Goal: Task Accomplishment & Management: Complete application form

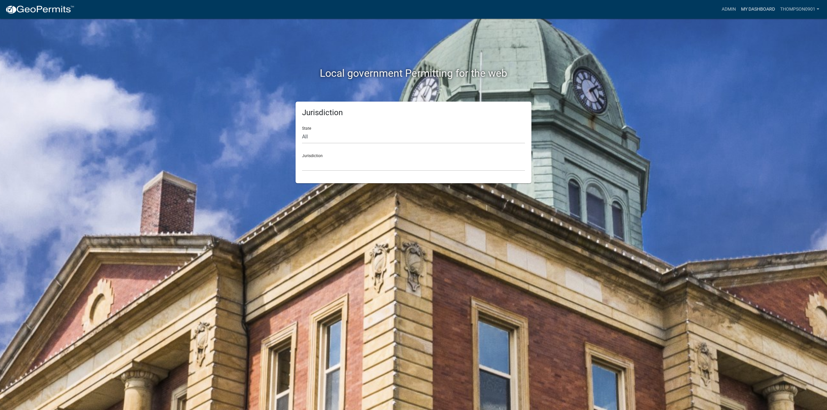
click at [753, 12] on link "My Dashboard" at bounding box center [757, 9] width 39 height 12
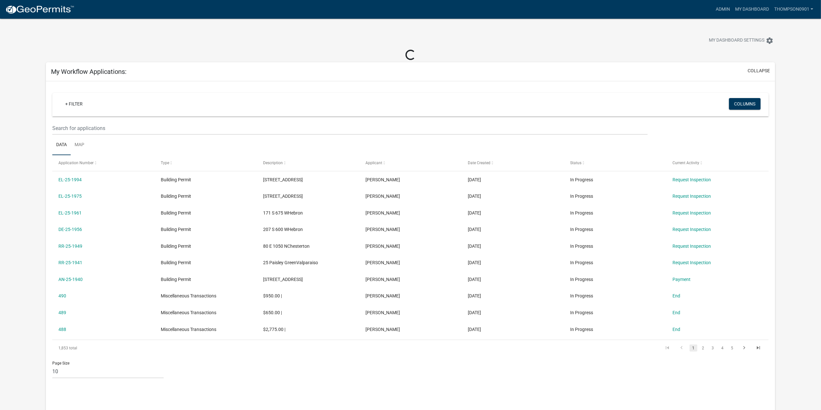
click at [62, 10] on img at bounding box center [39, 10] width 69 height 10
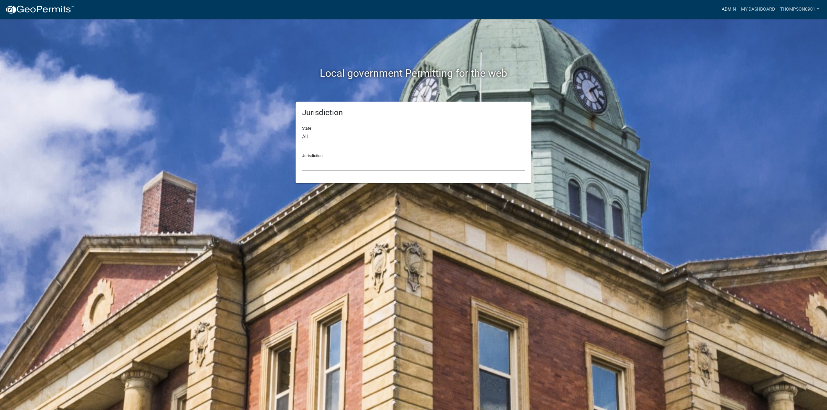
click at [726, 8] on link "Admin" at bounding box center [728, 9] width 19 height 12
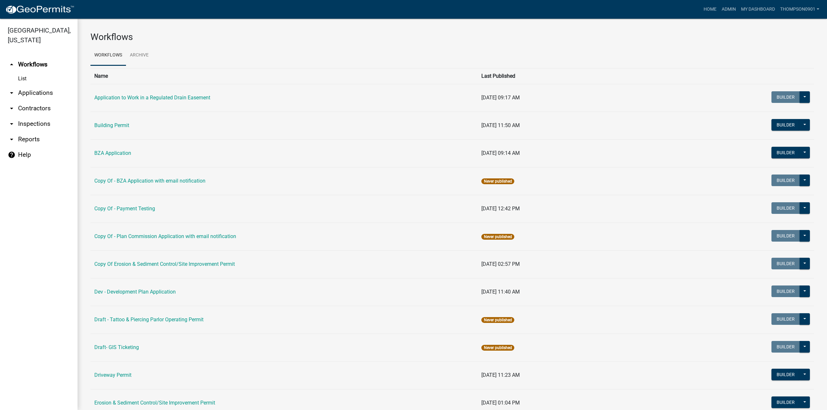
click at [27, 86] on link "arrow_drop_down Applications" at bounding box center [38, 92] width 77 height 15
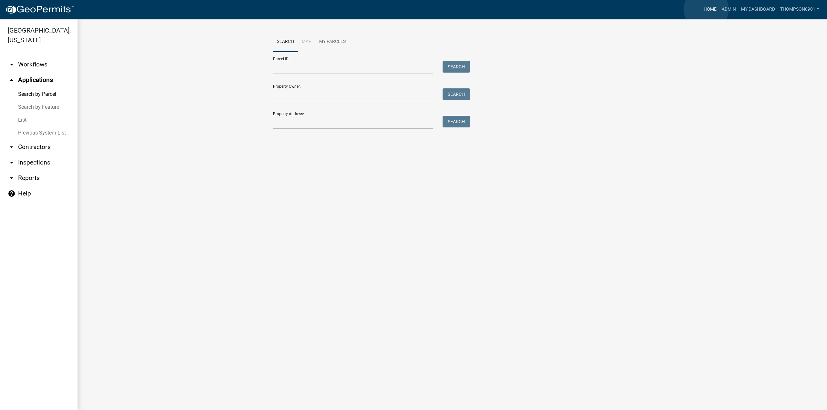
click at [706, 9] on link "Home" at bounding box center [710, 9] width 18 height 12
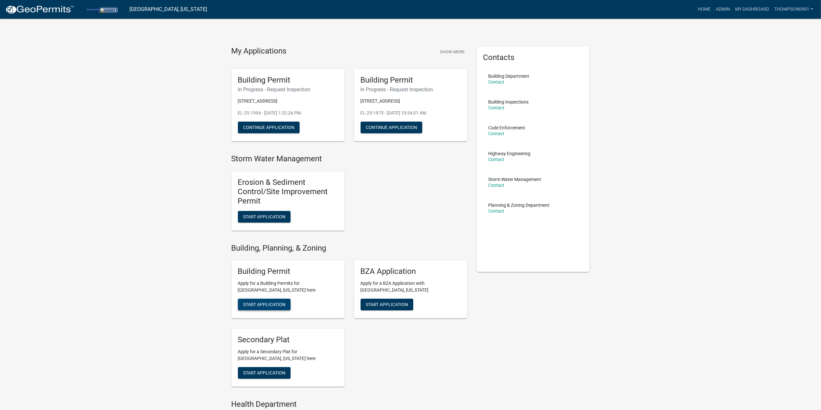
click at [269, 304] on span "Start Application" at bounding box center [264, 304] width 42 height 5
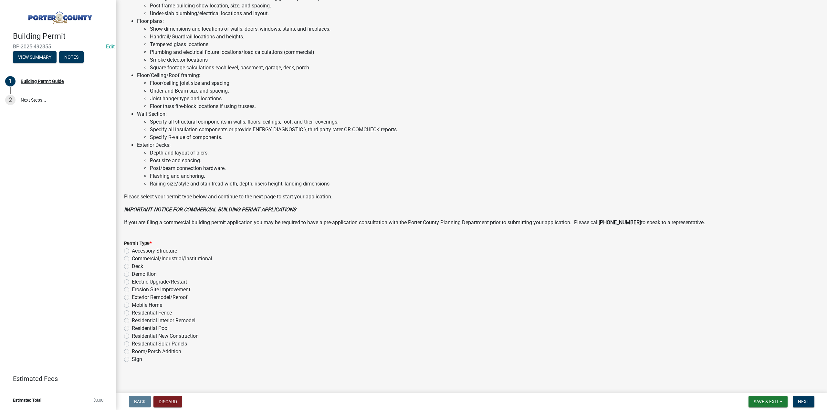
scroll to position [304, 0]
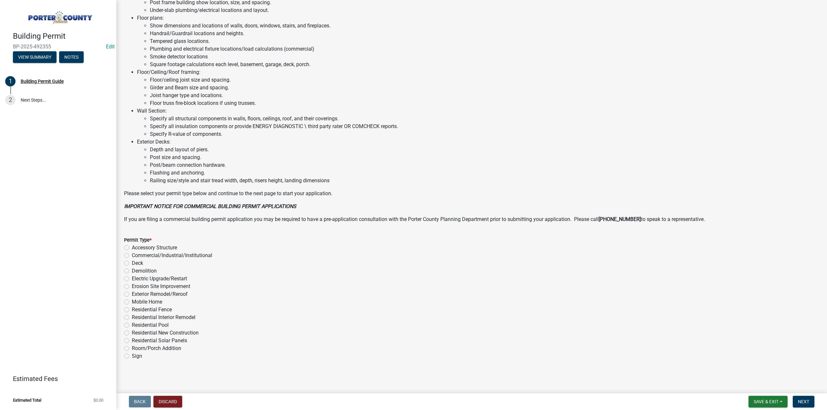
click at [132, 293] on label "Exterior Remodel/Reroof" at bounding box center [160, 295] width 56 height 8
click at [132, 293] on input "Exterior Remodel/Reroof" at bounding box center [134, 293] width 4 height 4
radio input "true"
click at [804, 407] on button "Next" at bounding box center [803, 402] width 22 height 12
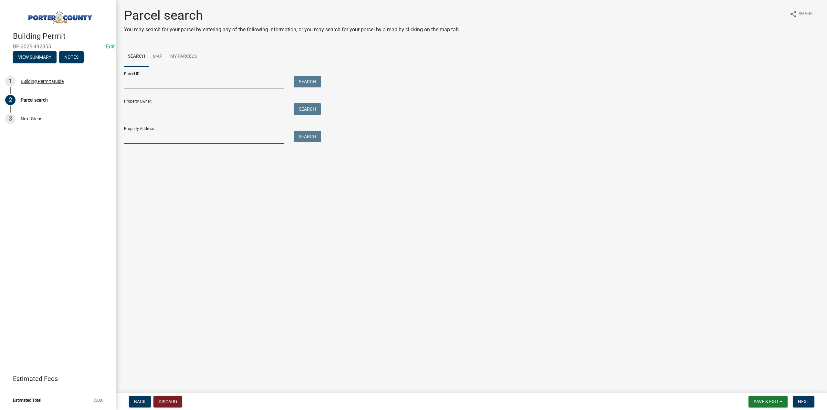
click at [156, 141] on input "Property Address:" at bounding box center [204, 137] width 160 height 13
type input "1944 [PERSON_NAME]"
click at [319, 138] on button "Search" at bounding box center [307, 137] width 27 height 12
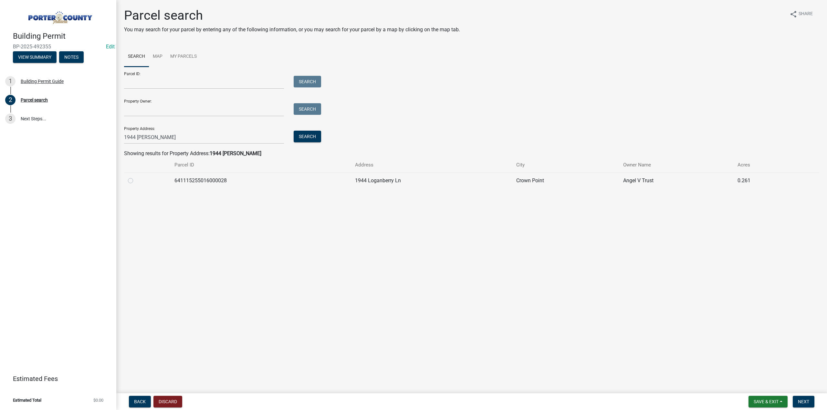
click at [136, 177] on label at bounding box center [136, 177] width 0 height 0
click at [136, 180] on input "radio" at bounding box center [138, 179] width 4 height 4
radio input "true"
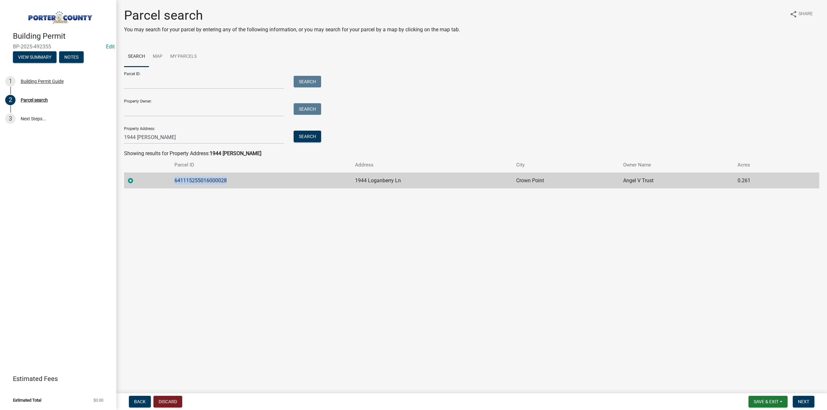
drag, startPoint x: 241, startPoint y: 181, endPoint x: 174, endPoint y: 182, distance: 67.5
click at [174, 182] on td "641115255016000028" at bounding box center [260, 181] width 181 height 16
copy td "641115255016000028"
click at [798, 400] on span "Next" at bounding box center [803, 401] width 11 height 5
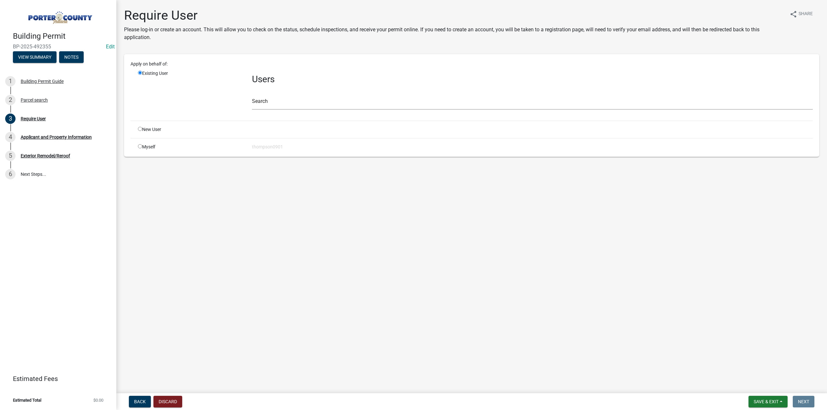
click at [139, 146] on input "radio" at bounding box center [140, 146] width 4 height 4
radio input "true"
radio input "false"
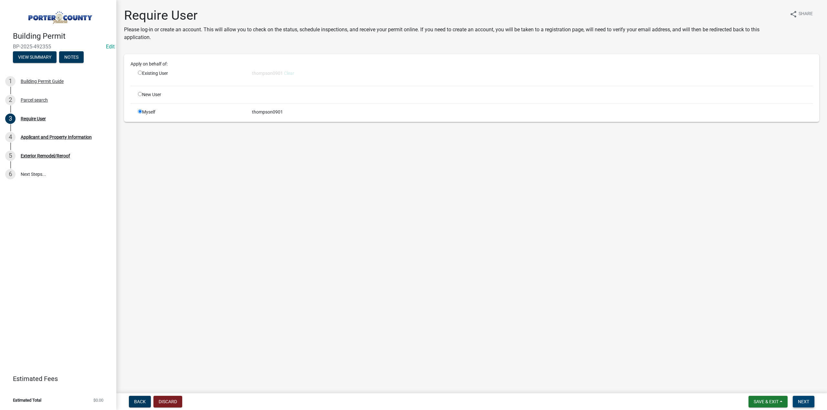
drag, startPoint x: 805, startPoint y: 402, endPoint x: 796, endPoint y: 387, distance: 17.4
click at [804, 401] on span "Next" at bounding box center [803, 401] width 11 height 5
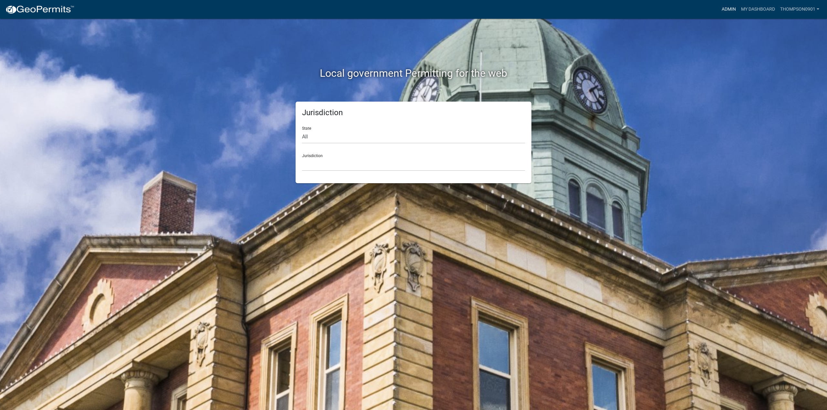
click at [725, 6] on link "Admin" at bounding box center [728, 9] width 19 height 12
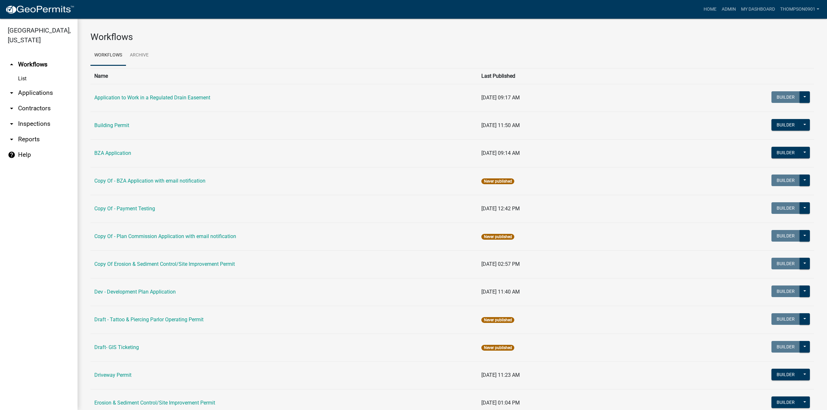
click at [42, 101] on link "arrow_drop_down Contractors" at bounding box center [38, 108] width 77 height 15
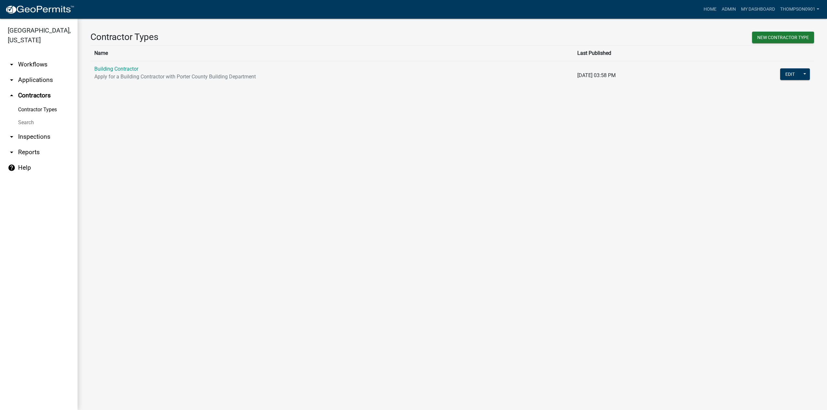
click at [122, 64] on td "Building Contractor Apply for a Building Contractor with Porter County Building…" at bounding box center [331, 75] width 483 height 29
click at [119, 70] on link "Building Contractor" at bounding box center [116, 69] width 44 height 6
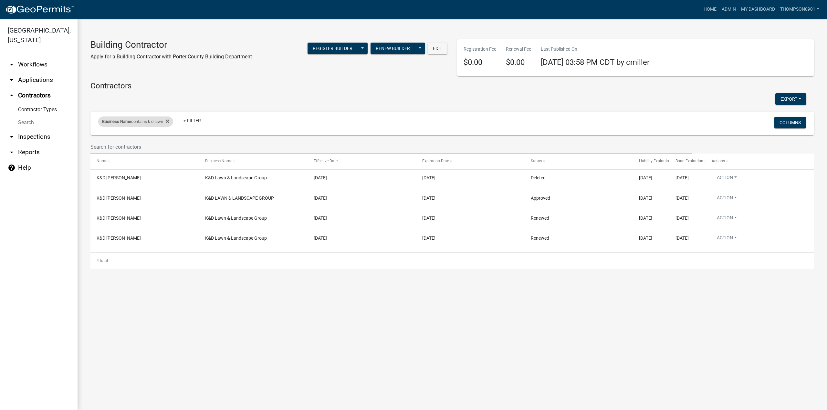
click at [139, 120] on div "Business Name contains k d lawn" at bounding box center [135, 122] width 75 height 10
drag, startPoint x: 140, startPoint y: 146, endPoint x: 0, endPoint y: 130, distance: 141.0
click at [0, 132] on body "Internet Explorer does NOT work with GeoPermits. Get a new browser for more sec…" at bounding box center [413, 205] width 827 height 410
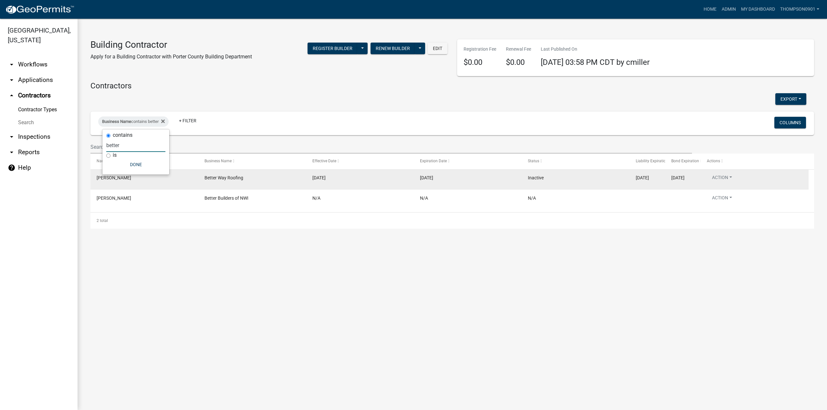
type input "better"
click at [740, 177] on div "Action View Details View Application Renew Delete Disable Enable View Profile" at bounding box center [754, 179] width 95 height 11
click at [733, 177] on button "Action" at bounding box center [722, 178] width 30 height 9
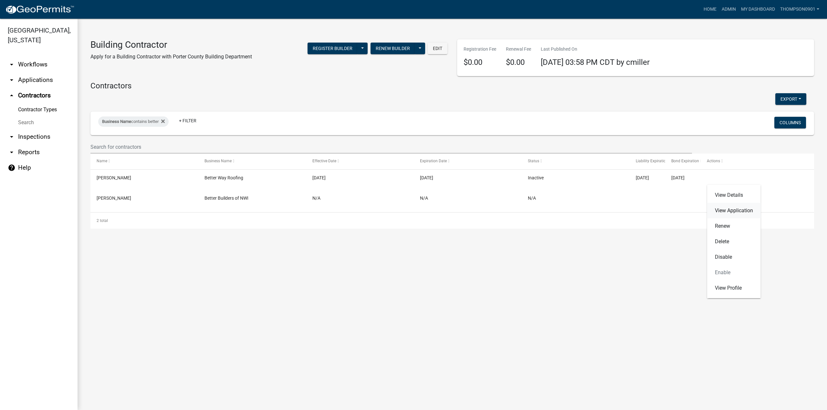
click at [734, 207] on link "View Application" at bounding box center [734, 210] width 54 height 15
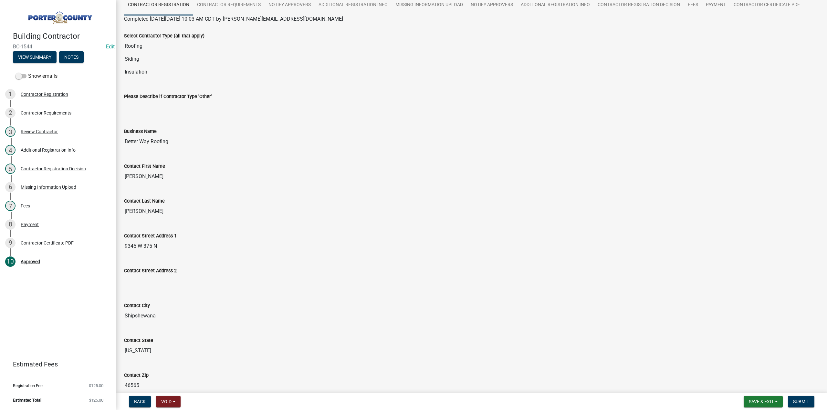
scroll to position [65, 0]
